Goal: Use online tool/utility: Utilize a website feature to perform a specific function

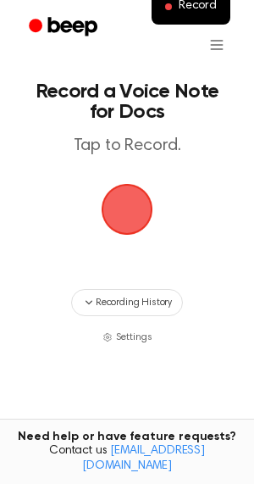
click at [137, 206] on span "button" at bounding box center [126, 209] width 47 height 47
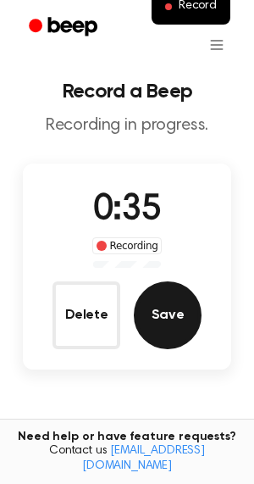
click at [155, 305] on button "Save" at bounding box center [168, 316] width 68 height 68
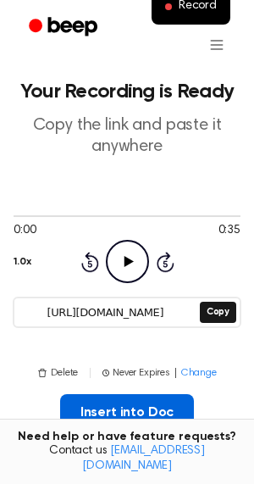
click at [141, 406] on button "Insert into Doc" at bounding box center [127, 412] width 135 height 37
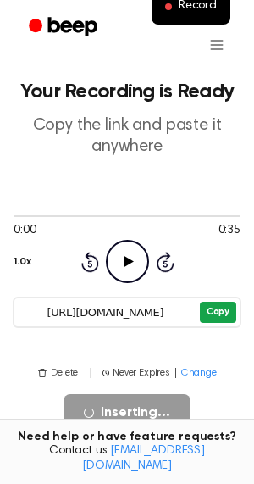
click at [227, 316] on button "Copy" at bounding box center [218, 312] width 36 height 21
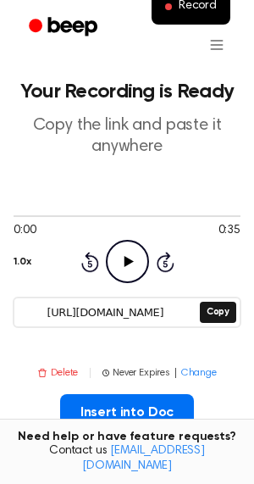
click at [61, 371] on button "Delete" at bounding box center [57, 373] width 41 height 15
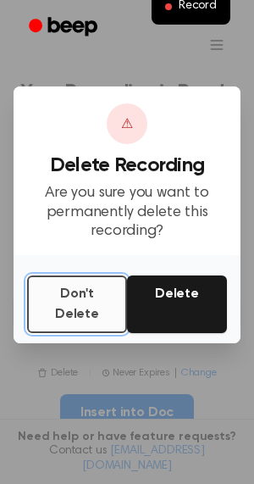
click at [70, 310] on button "Don't Delete" at bounding box center [77, 305] width 100 height 58
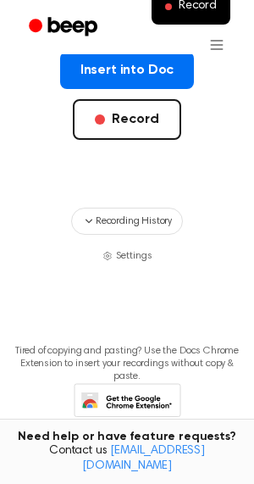
scroll to position [342, 0]
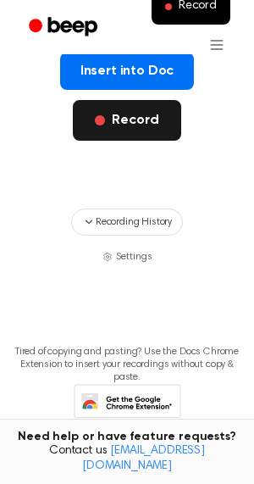
click at [118, 130] on button "Record" at bounding box center [127, 120] width 108 height 41
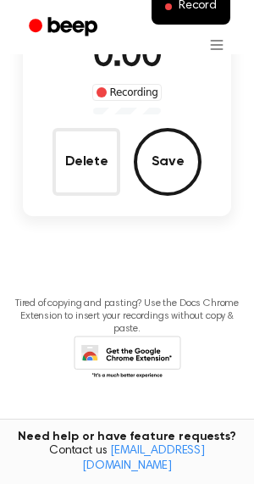
scroll to position [105, 0]
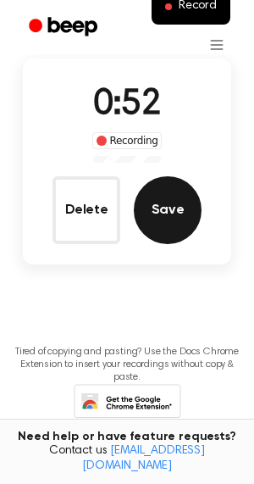
click at [163, 197] on button "Save" at bounding box center [168, 210] width 68 height 68
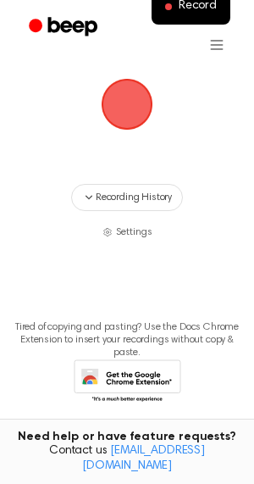
scroll to position [0, 0]
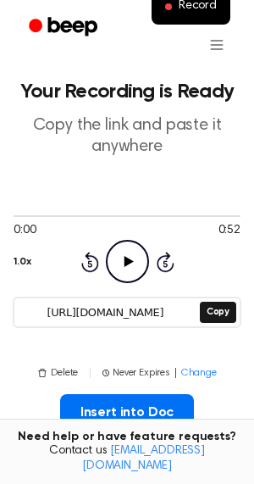
click at [127, 236] on div "0:00 0:52" at bounding box center [127, 231] width 227 height 18
click at [138, 256] on icon "Play Audio" at bounding box center [127, 261] width 43 height 43
click at [138, 256] on icon "Pause Audio" at bounding box center [127, 261] width 43 height 43
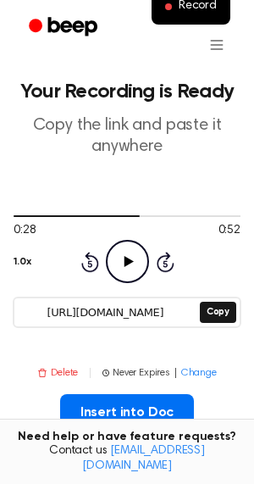
click at [60, 372] on button "Delete" at bounding box center [57, 373] width 41 height 15
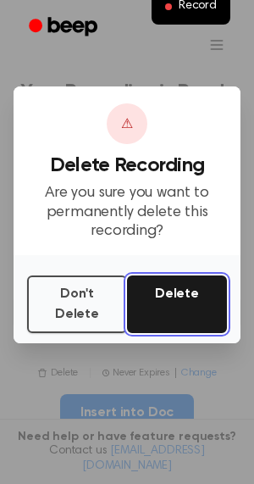
click at [172, 308] on button "Delete" at bounding box center [177, 305] width 100 height 58
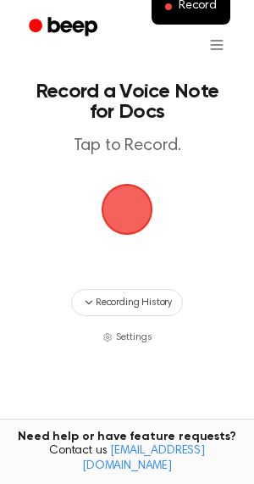
click at [117, 209] on span "button" at bounding box center [126, 209] width 47 height 47
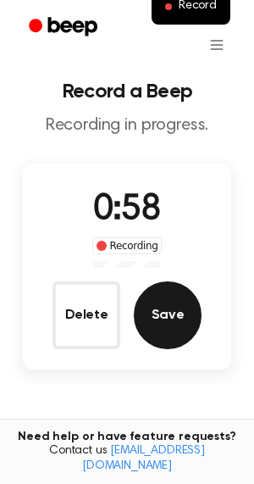
click at [163, 314] on button "Save" at bounding box center [168, 316] width 68 height 68
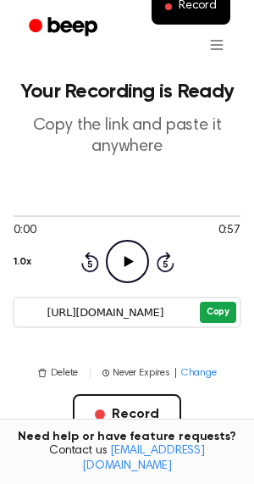
click at [219, 313] on button "Copy" at bounding box center [218, 312] width 36 height 21
